Goal: Transaction & Acquisition: Purchase product/service

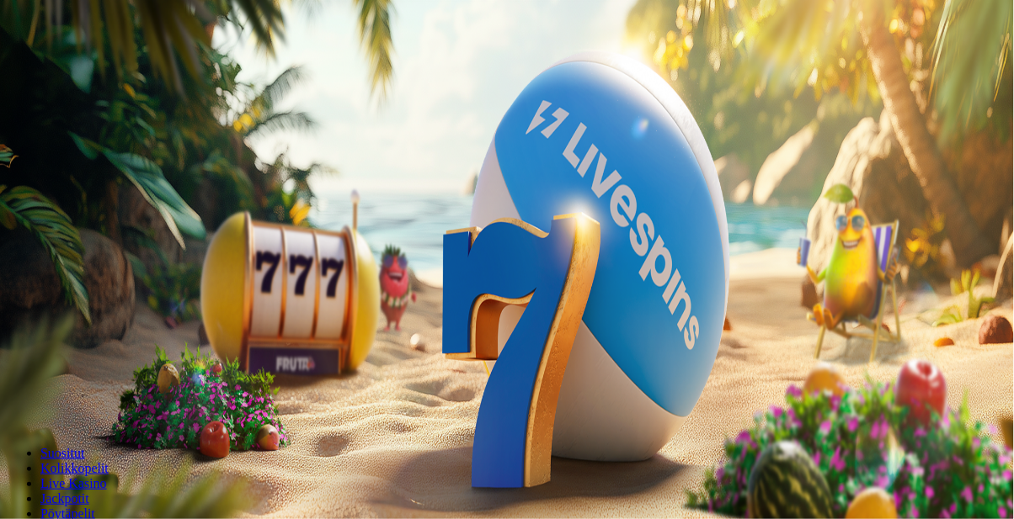
click at [96, 67] on span "Kirjaudu" at bounding box center [116, 61] width 41 height 13
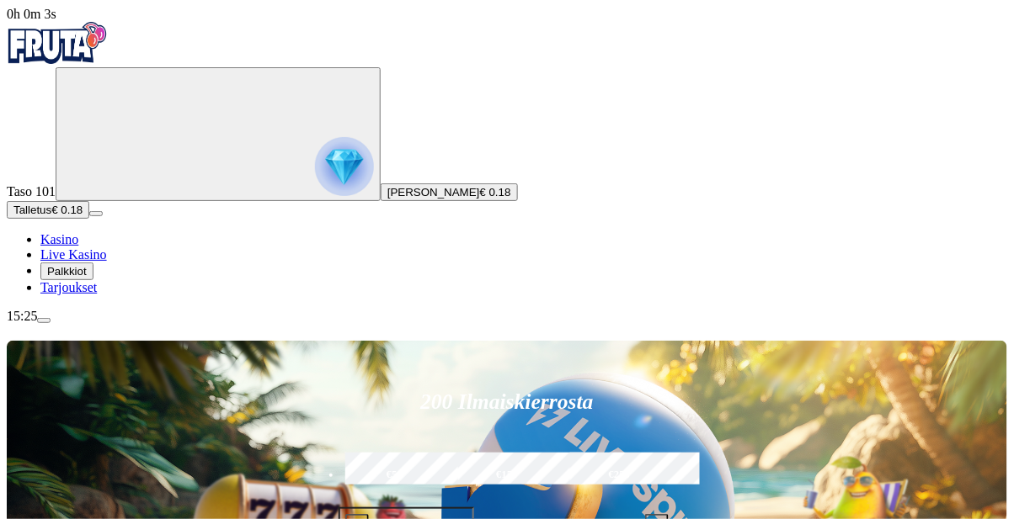
click at [93, 280] on button "Palkkiot" at bounding box center [66, 272] width 53 height 18
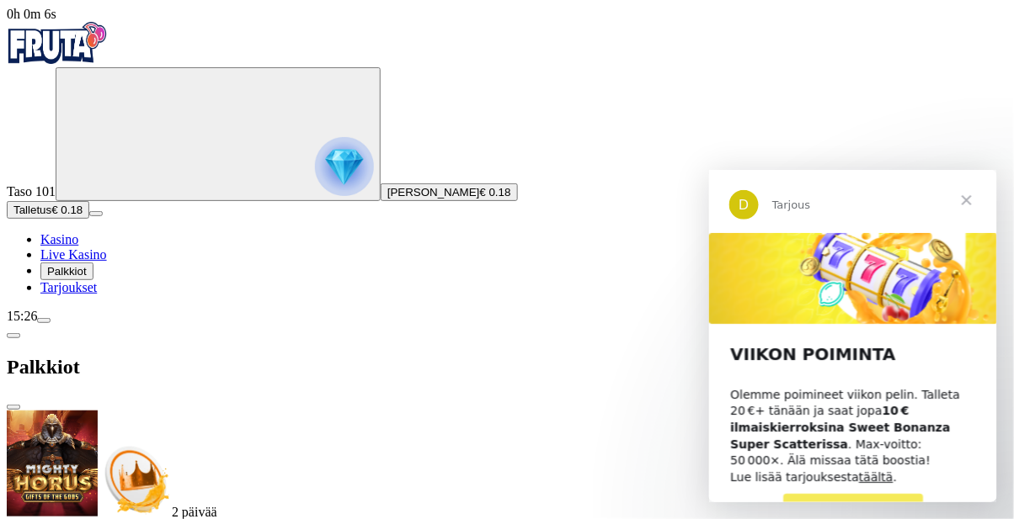
scroll to position [86, 0]
click at [13, 407] on span "close icon" at bounding box center [13, 407] width 0 height 0
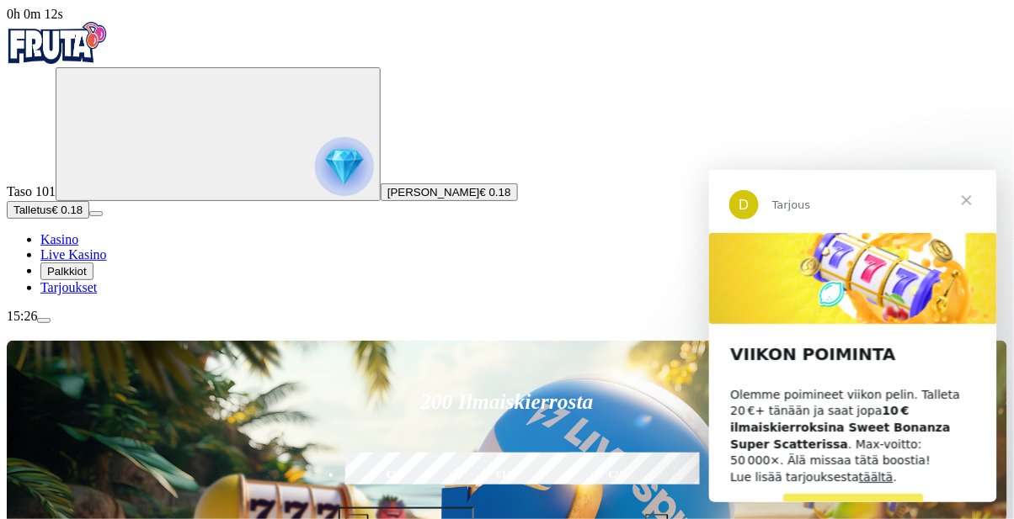
click at [51, 216] on span "Talletus" at bounding box center [32, 210] width 38 height 13
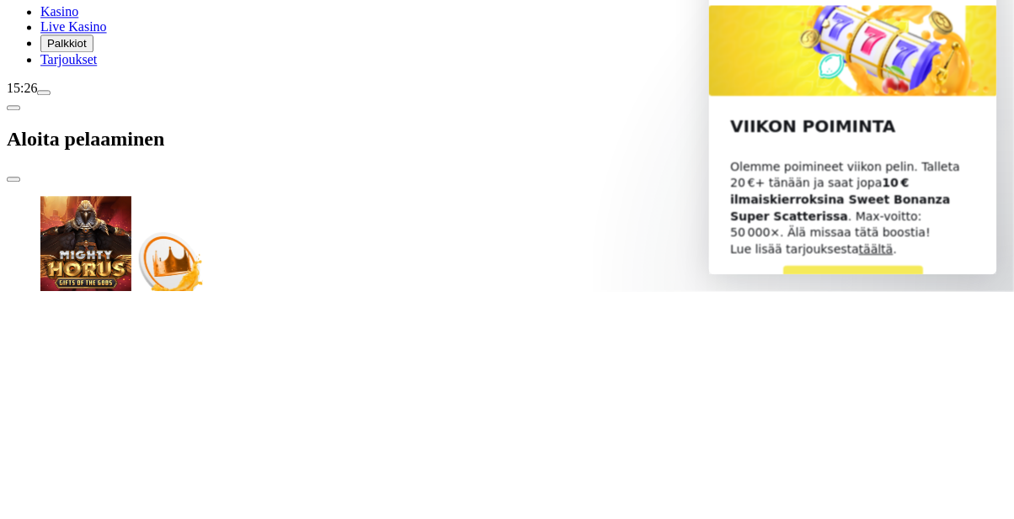
type input "*"
type input "**"
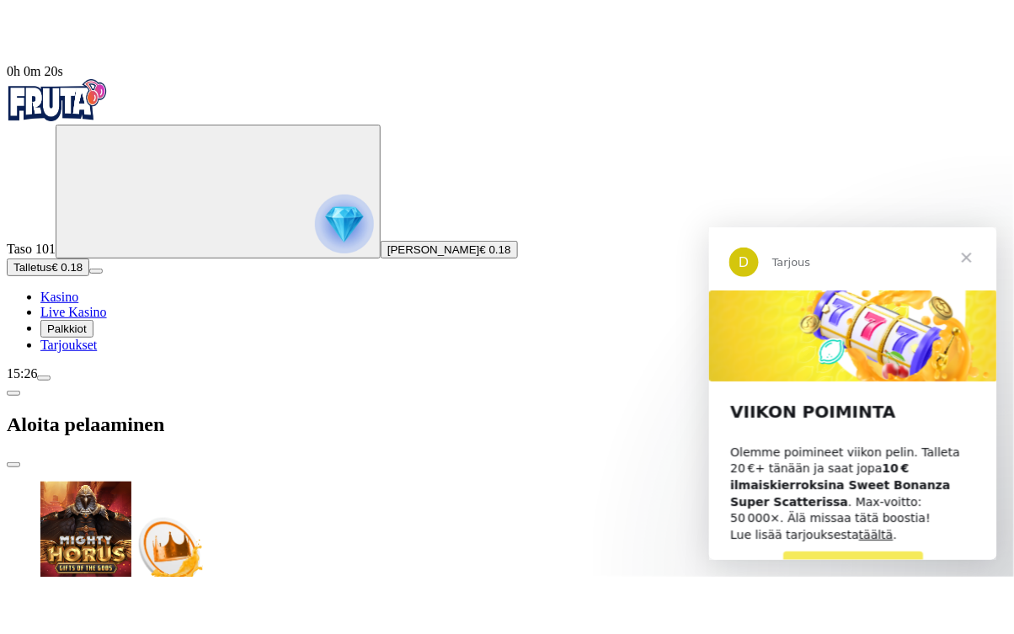
scroll to position [0, 0]
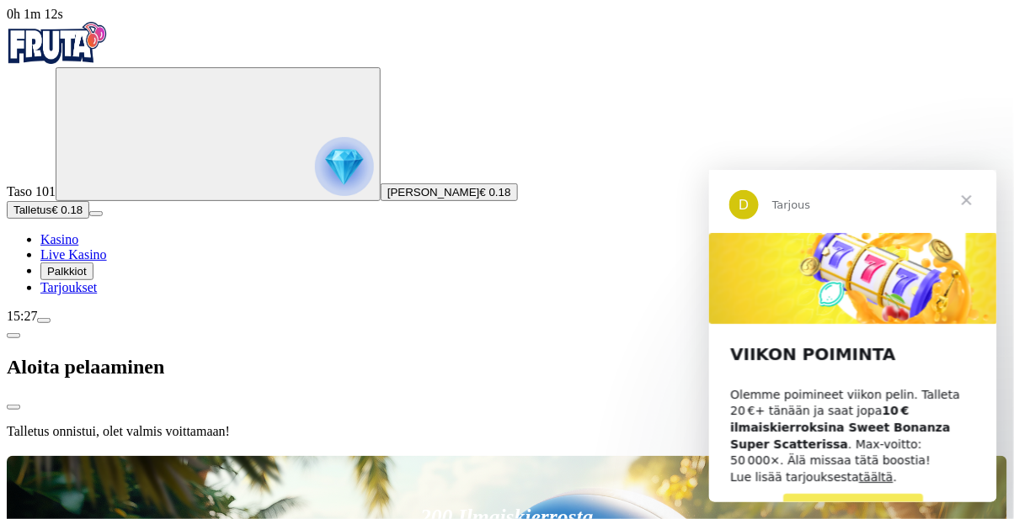
click at [983, 196] on span "Sulje" at bounding box center [965, 199] width 61 height 61
